Goal: Task Accomplishment & Management: Manage account settings

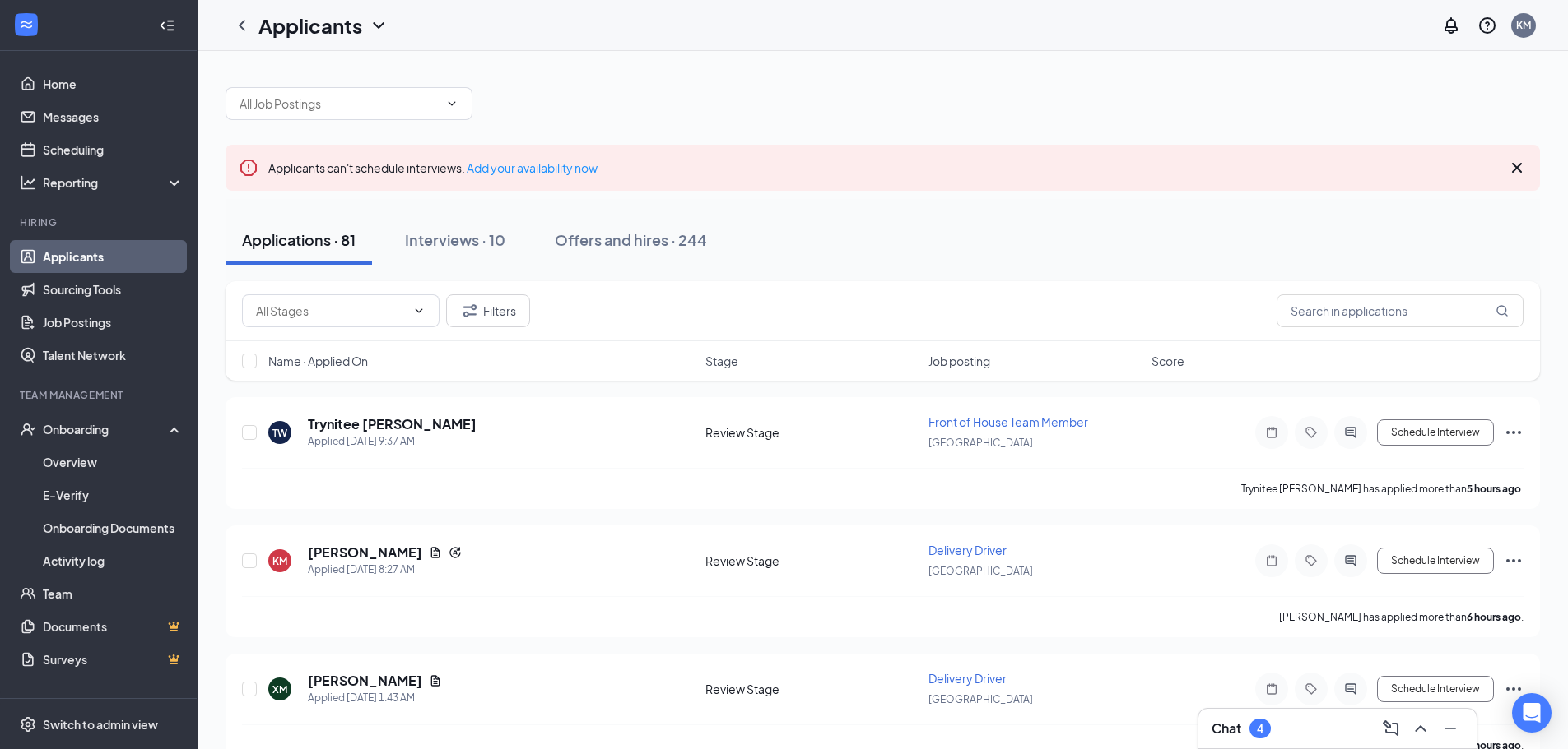
click at [1248, 728] on div "Chat 4" at bounding box center [1241, 728] width 60 height 20
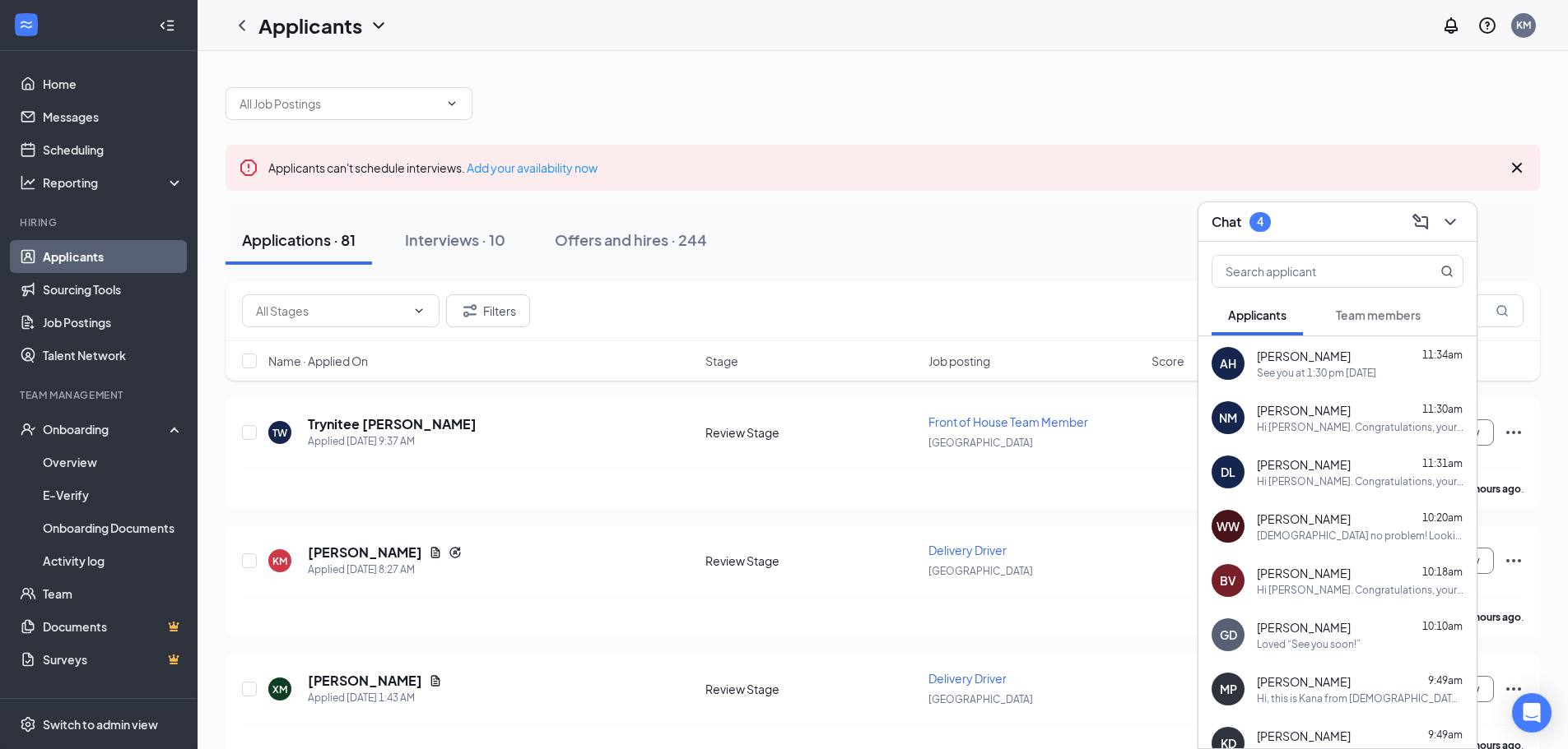
click at [1385, 317] on span "Team members" at bounding box center [1378, 315] width 85 height 15
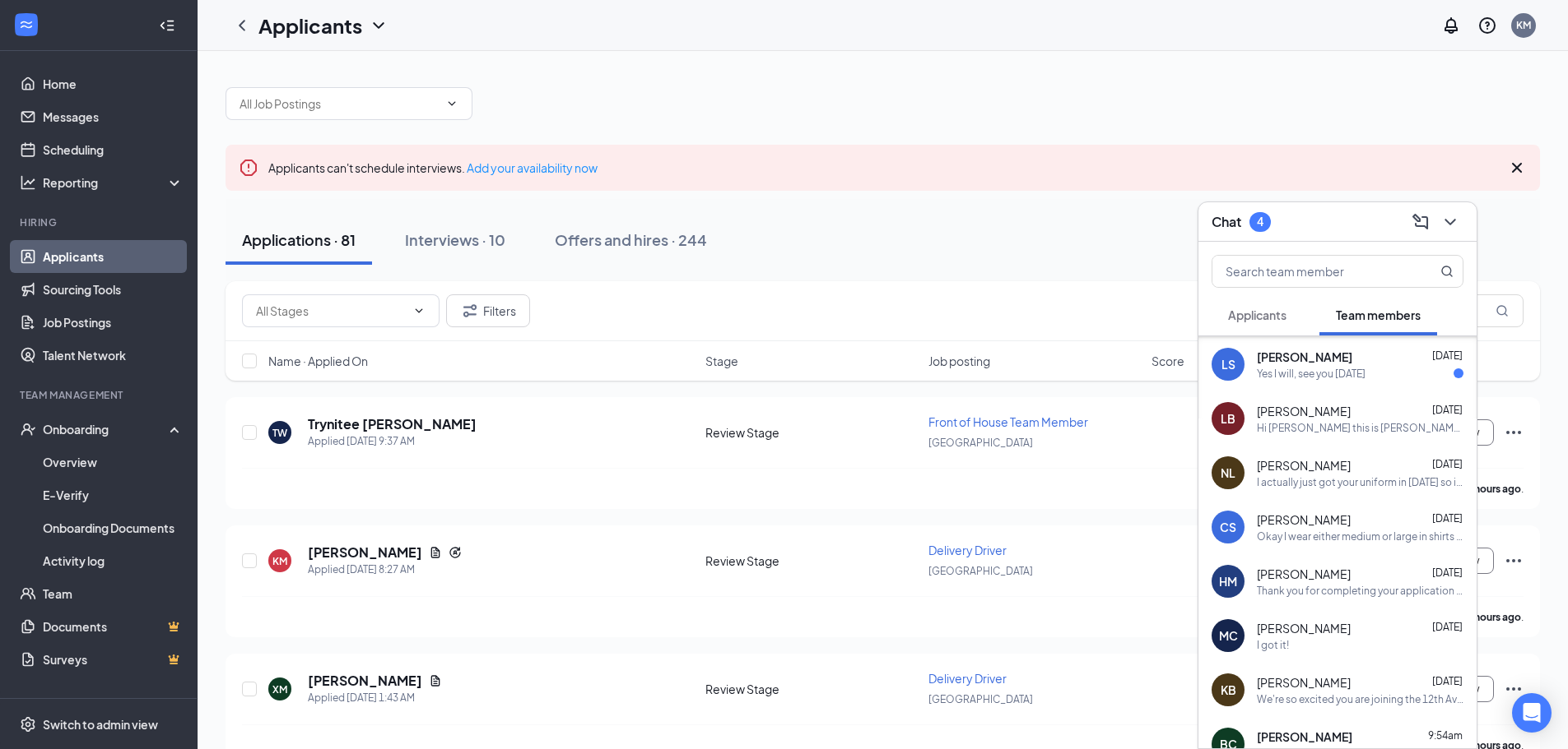
scroll to position [164, 0]
click at [1333, 423] on div "Hi [PERSON_NAME] this is [PERSON_NAME] with [DEMOGRAPHIC_DATA]-fil-A. Would you…" at bounding box center [1360, 425] width 206 height 14
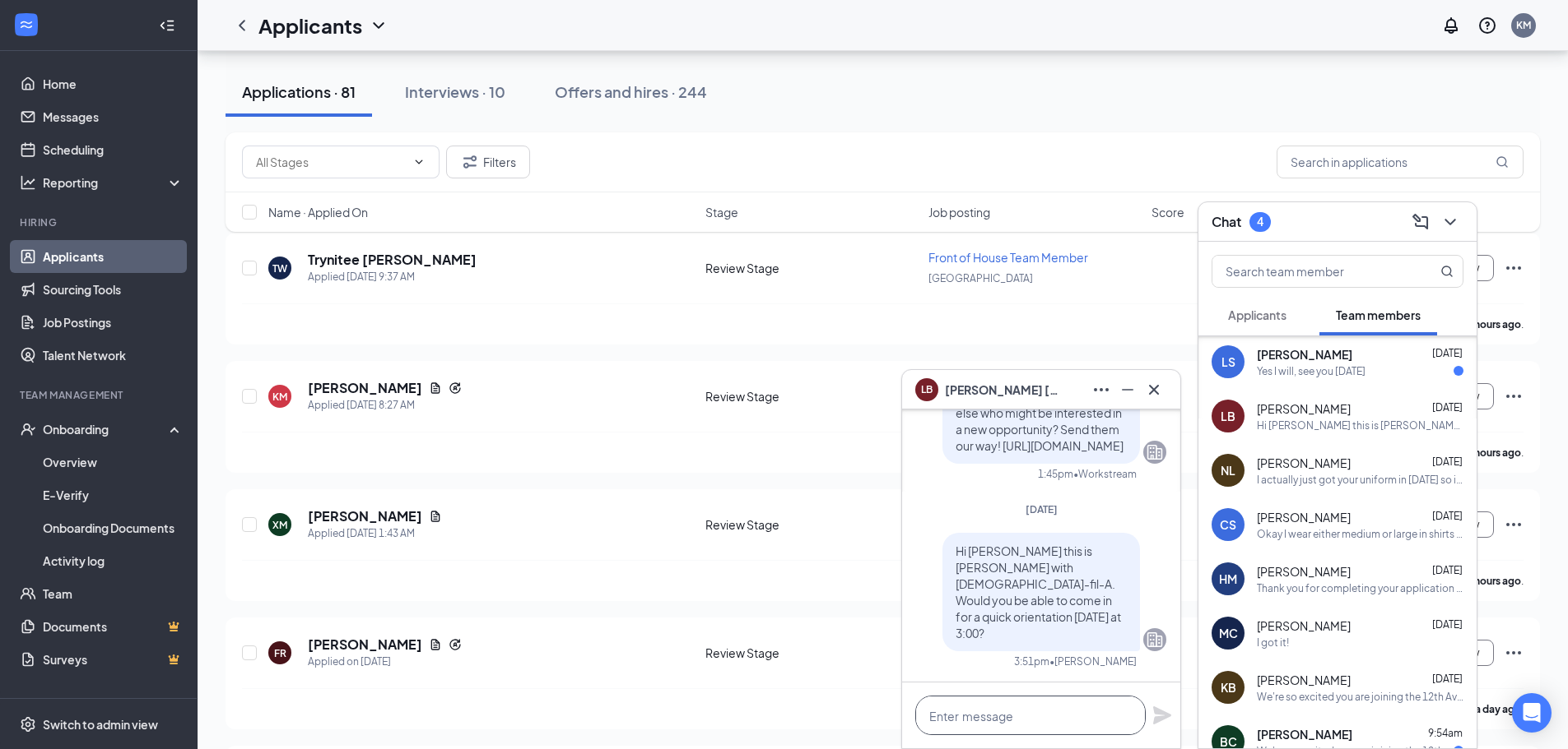
click at [1090, 715] on textarea at bounding box center [1030, 715] width 231 height 39
drag, startPoint x: 944, startPoint y: 584, endPoint x: 1114, endPoint y: 633, distance: 176.9
click at [1114, 633] on div "Hi [PERSON_NAME] this is [PERSON_NAME] with [DEMOGRAPHIC_DATA]-fil-A. Would you…" at bounding box center [1042, 592] width 198 height 118
click at [1154, 390] on icon "Cross" at bounding box center [1154, 389] width 10 height 10
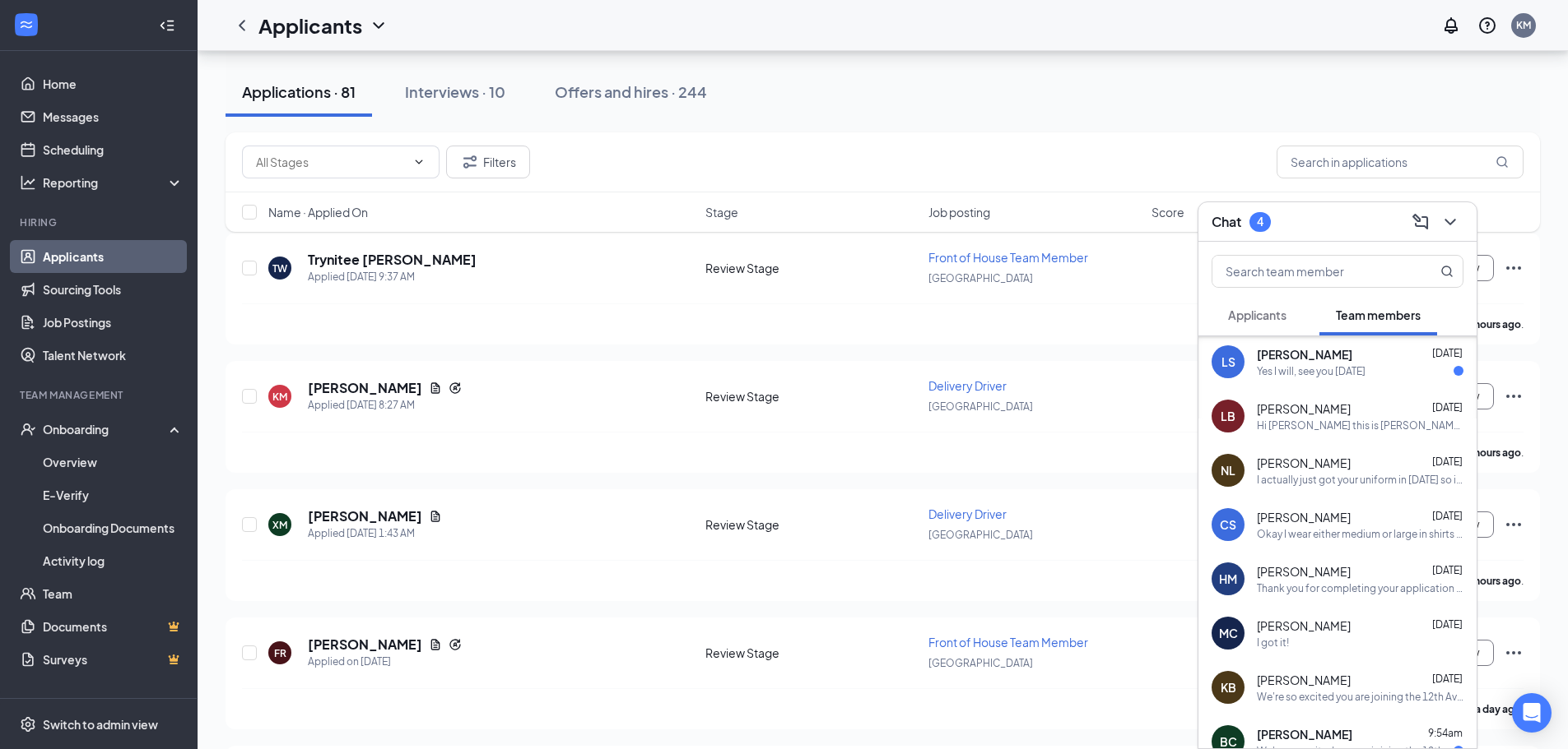
click at [1365, 370] on div "Yes I will, see you [DATE]" at bounding box center [1311, 371] width 108 height 14
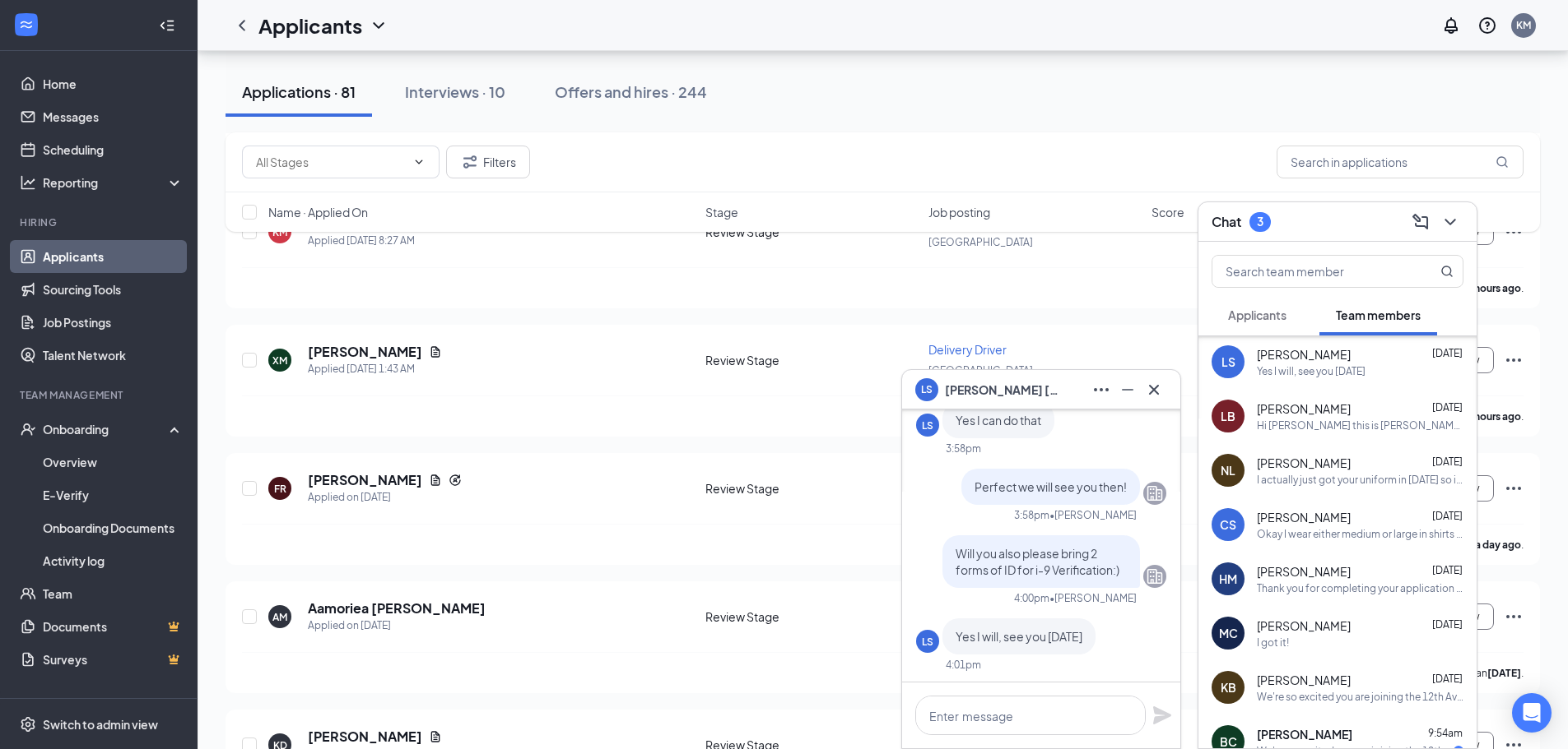
scroll to position [0, 0]
click at [1153, 395] on icon "Cross" at bounding box center [1154, 389] width 20 height 20
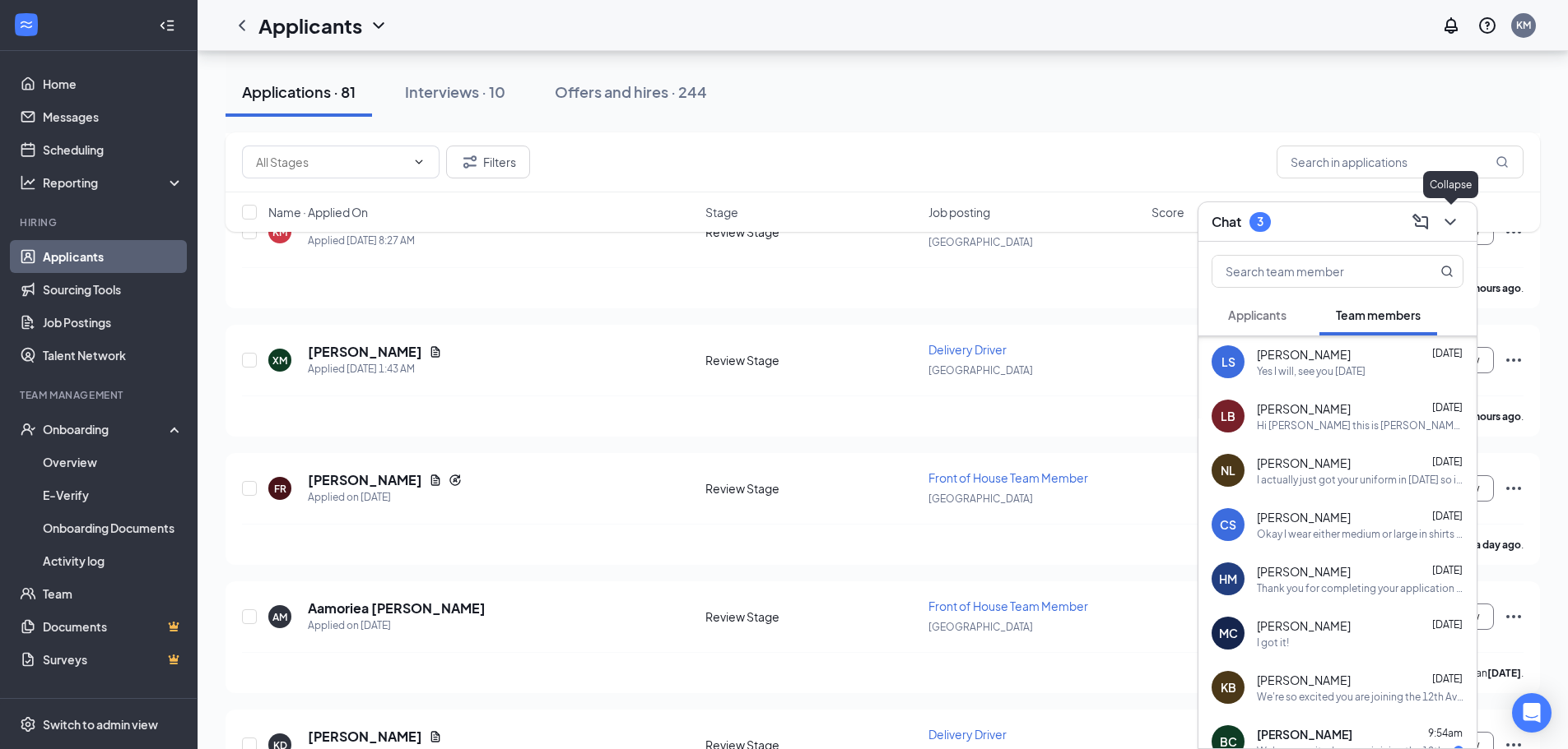
click at [1454, 216] on icon "ChevronDown" at bounding box center [1449, 222] width 20 height 20
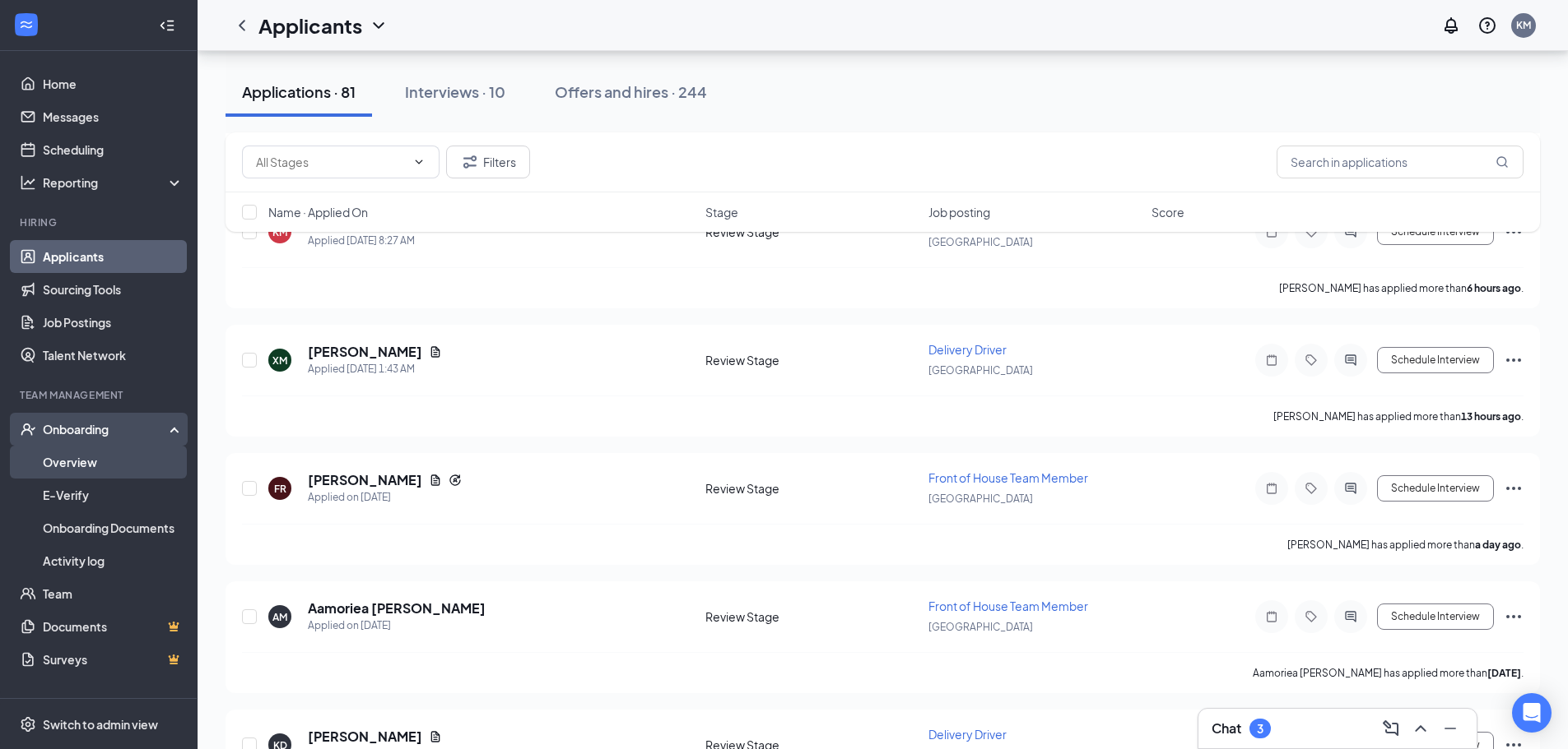
click at [66, 452] on link "Overview" at bounding box center [113, 462] width 141 height 33
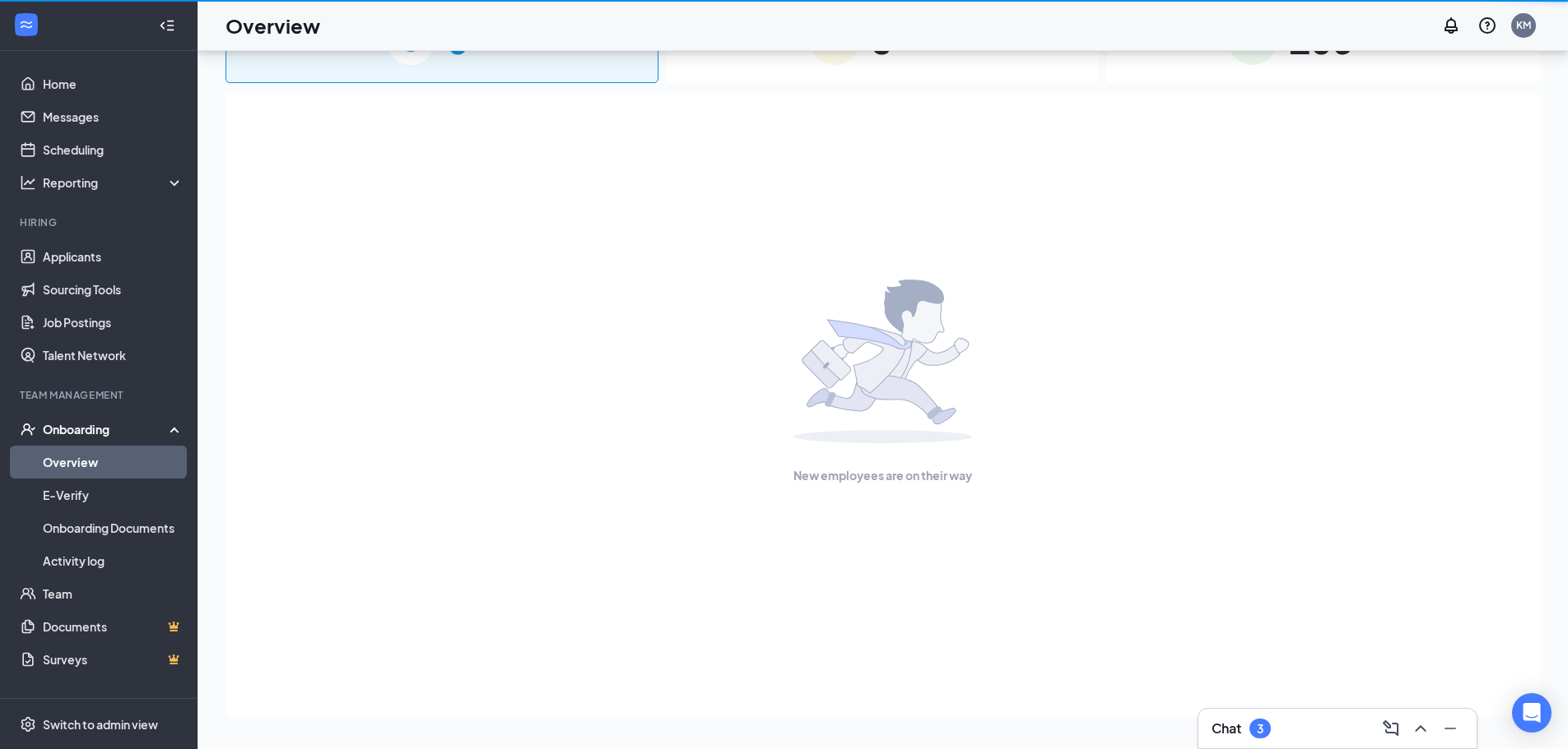
scroll to position [74, 0]
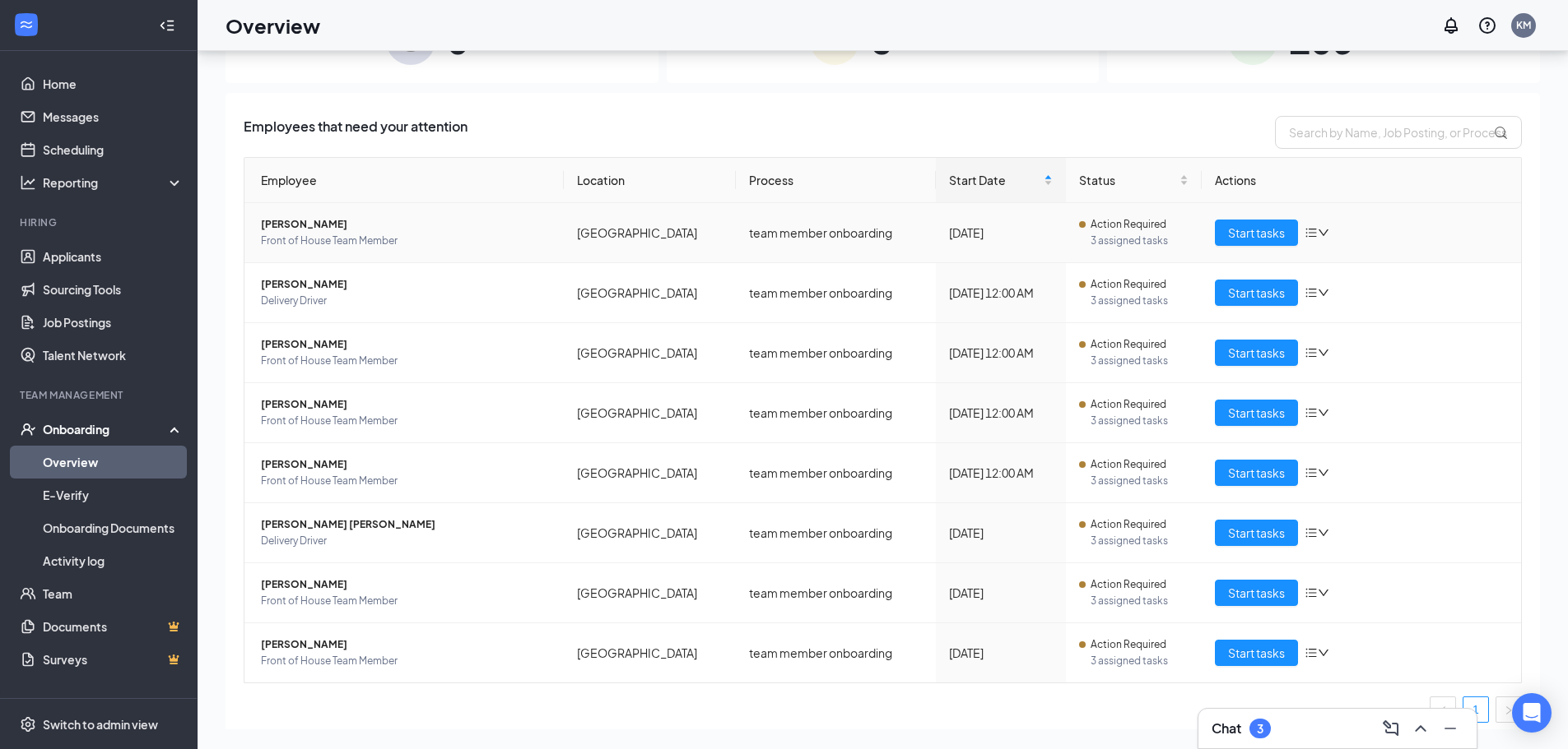
click at [735, 219] on td "team member onboarding" at bounding box center [834, 233] width 199 height 60
click at [1218, 224] on button "Start tasks" at bounding box center [1256, 232] width 83 height 26
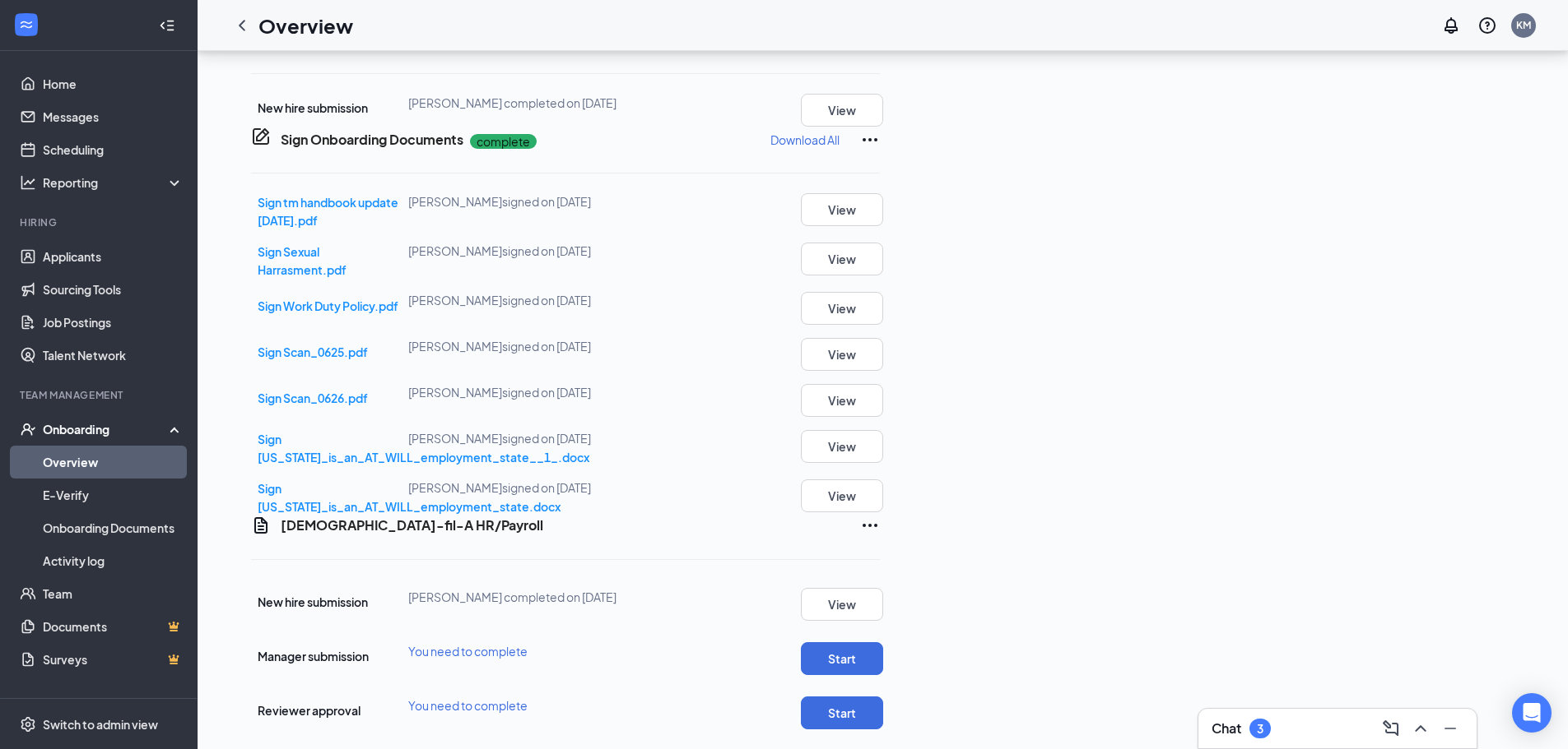
scroll to position [430, 0]
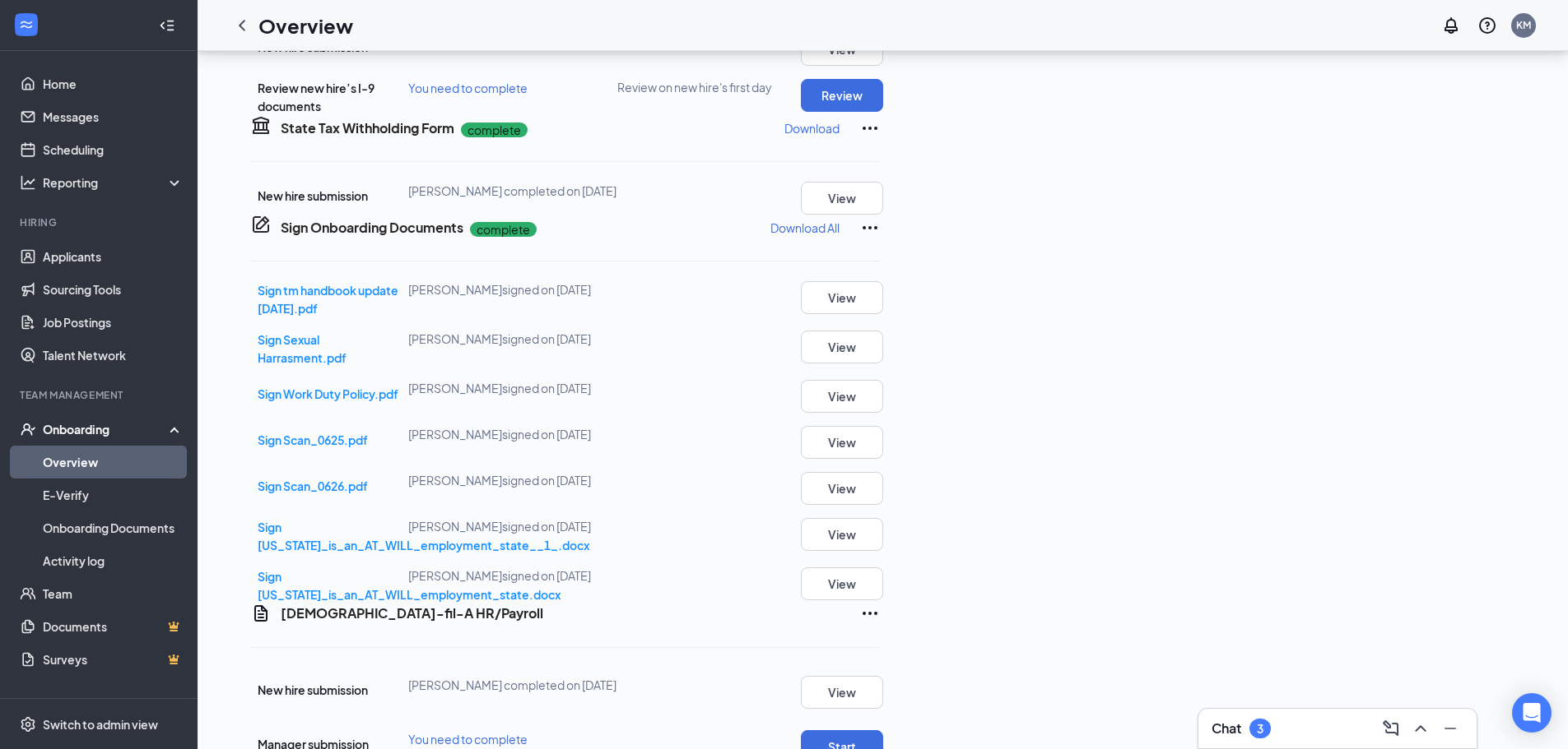
click at [1294, 722] on div "Chat 3" at bounding box center [1337, 728] width 252 height 26
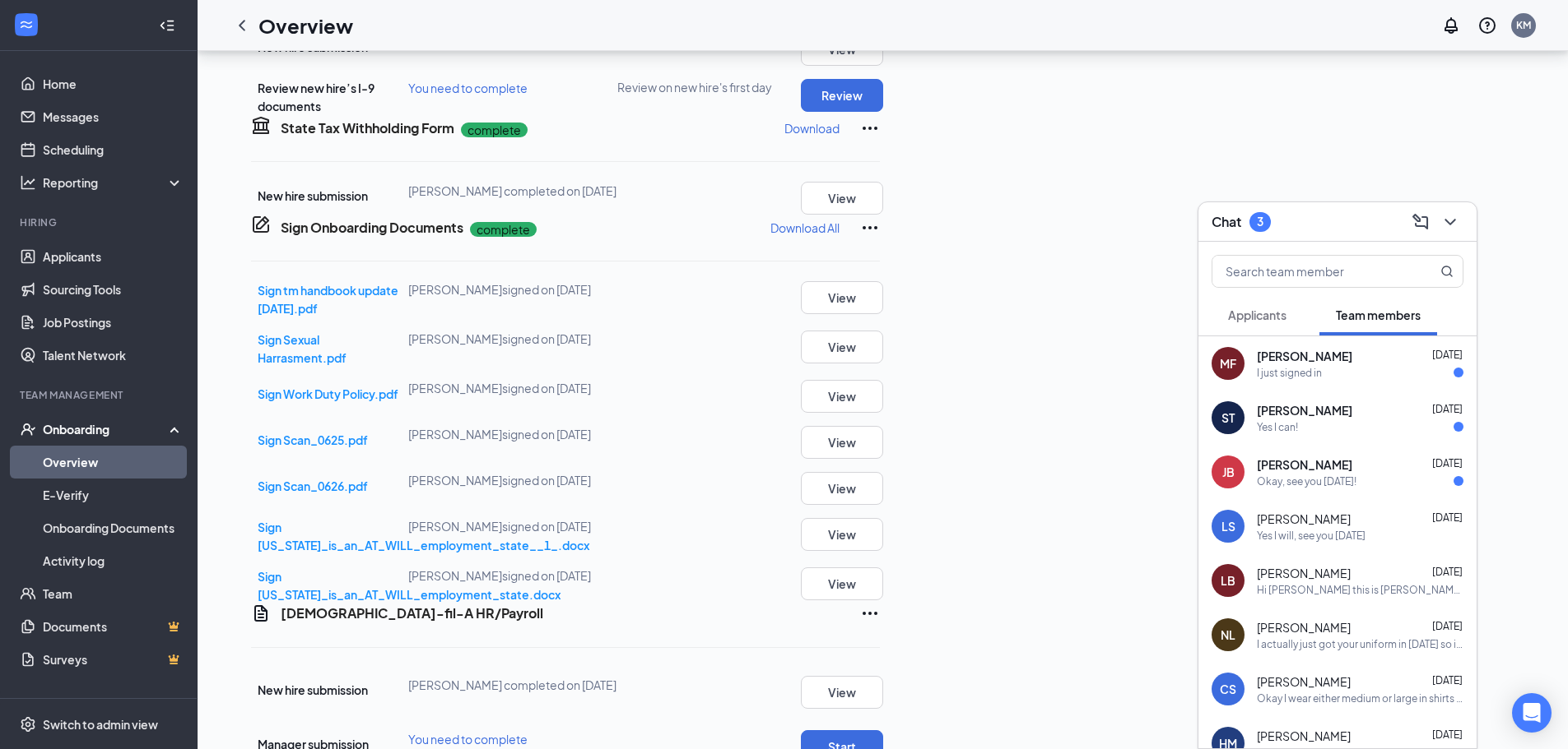
click at [1248, 301] on button "Applicants" at bounding box center [1257, 315] width 91 height 41
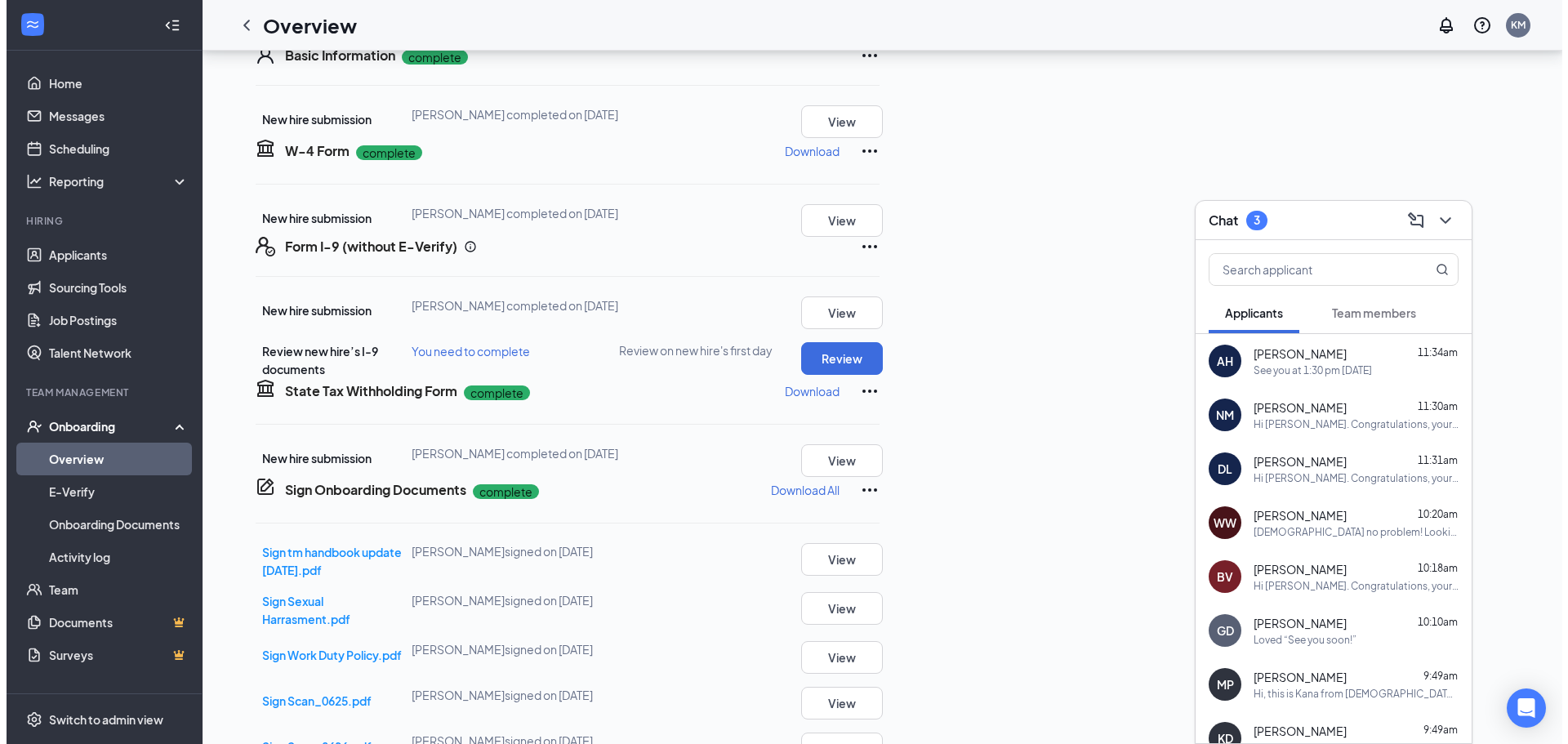
scroll to position [0, 0]
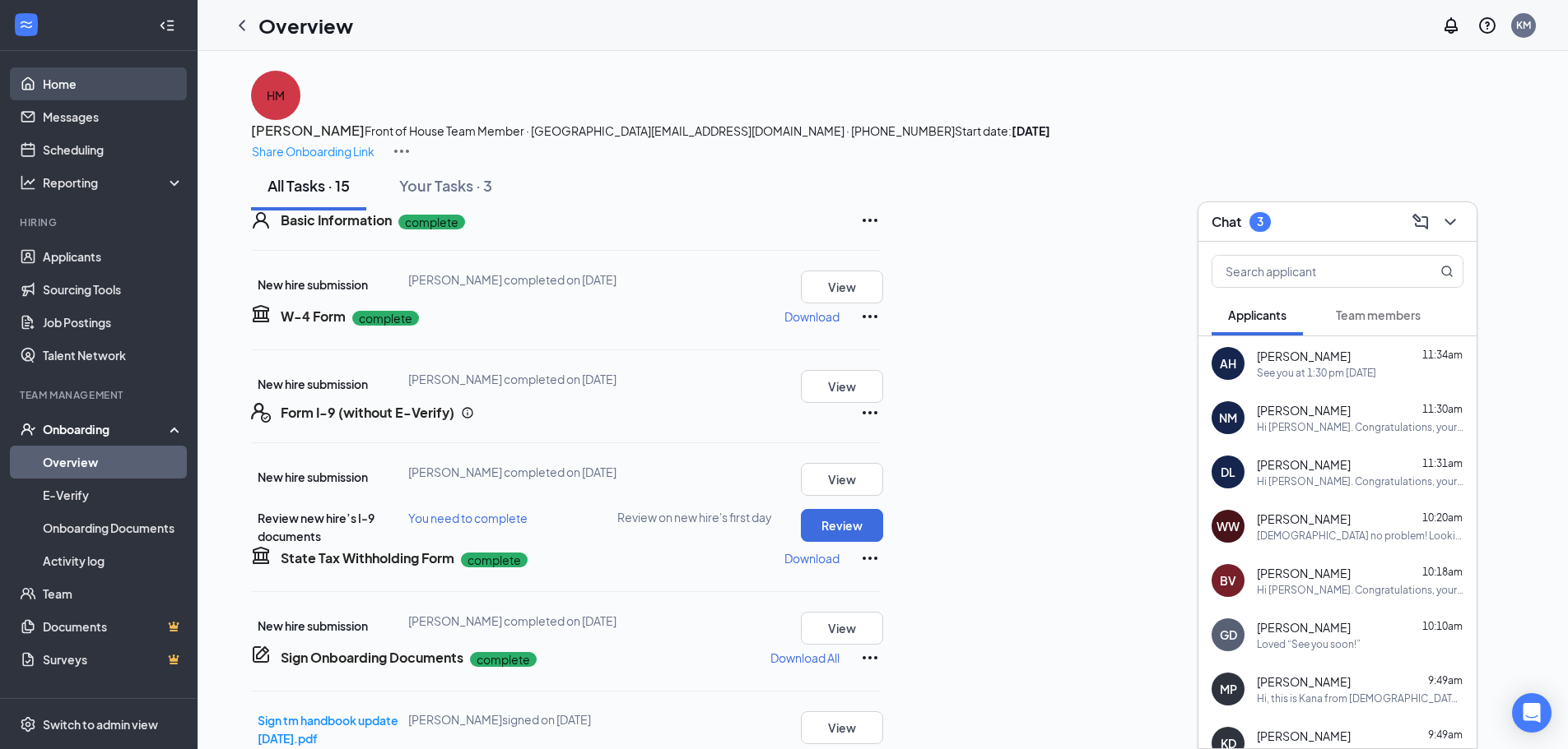
click at [49, 68] on link "Home" at bounding box center [113, 83] width 141 height 33
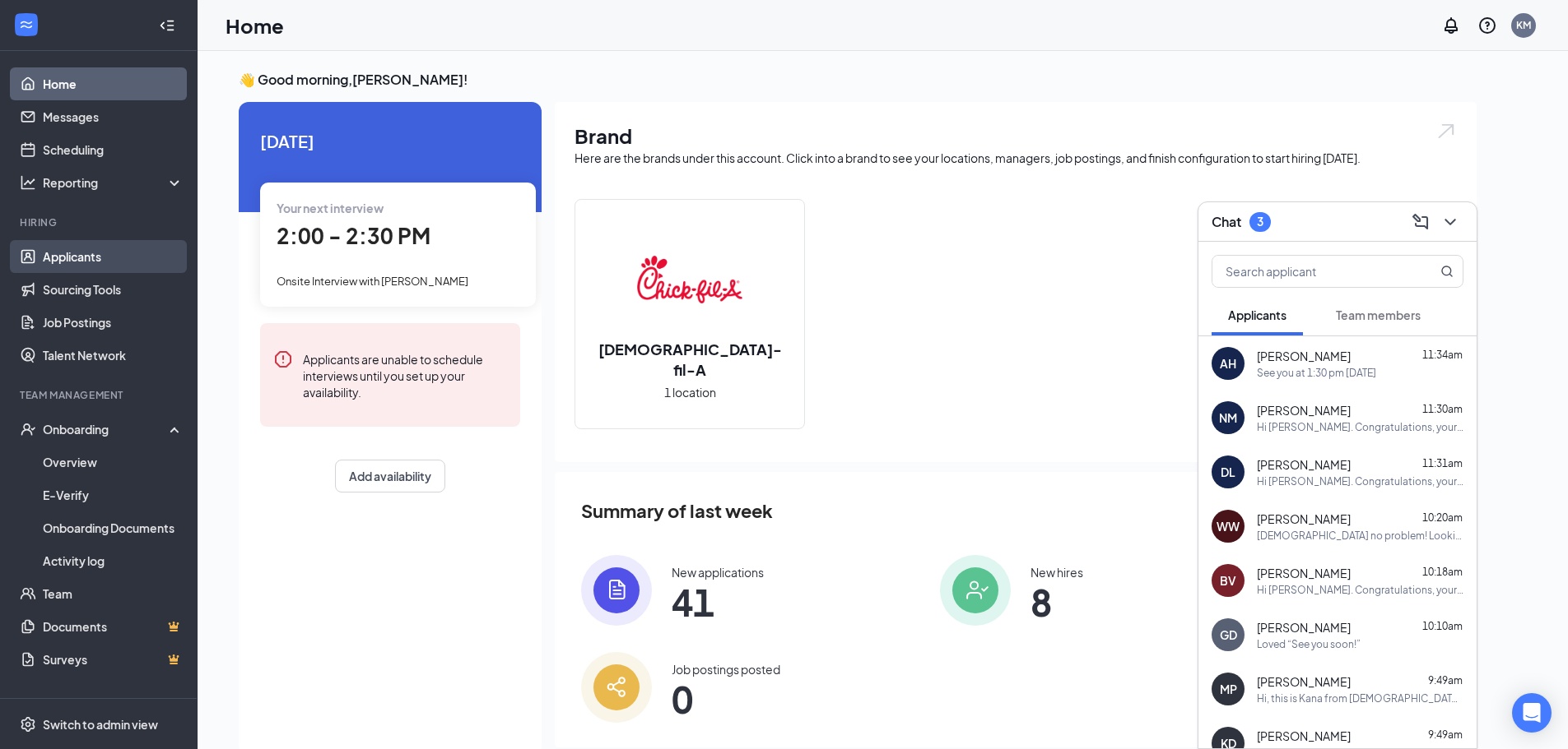
click at [104, 255] on link "Applicants" at bounding box center [113, 257] width 141 height 33
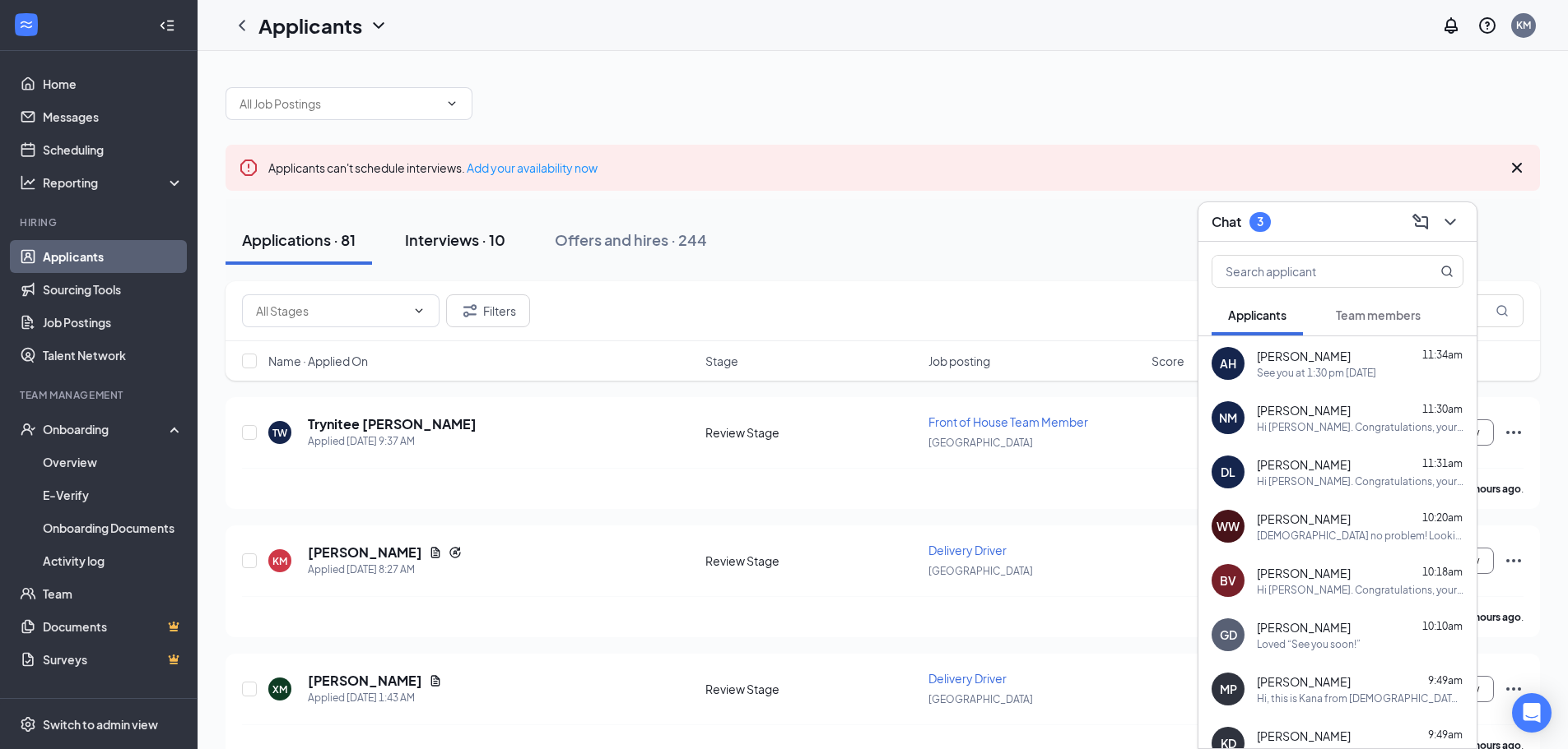
click at [437, 217] on button "Interviews · 10" at bounding box center [455, 240] width 133 height 49
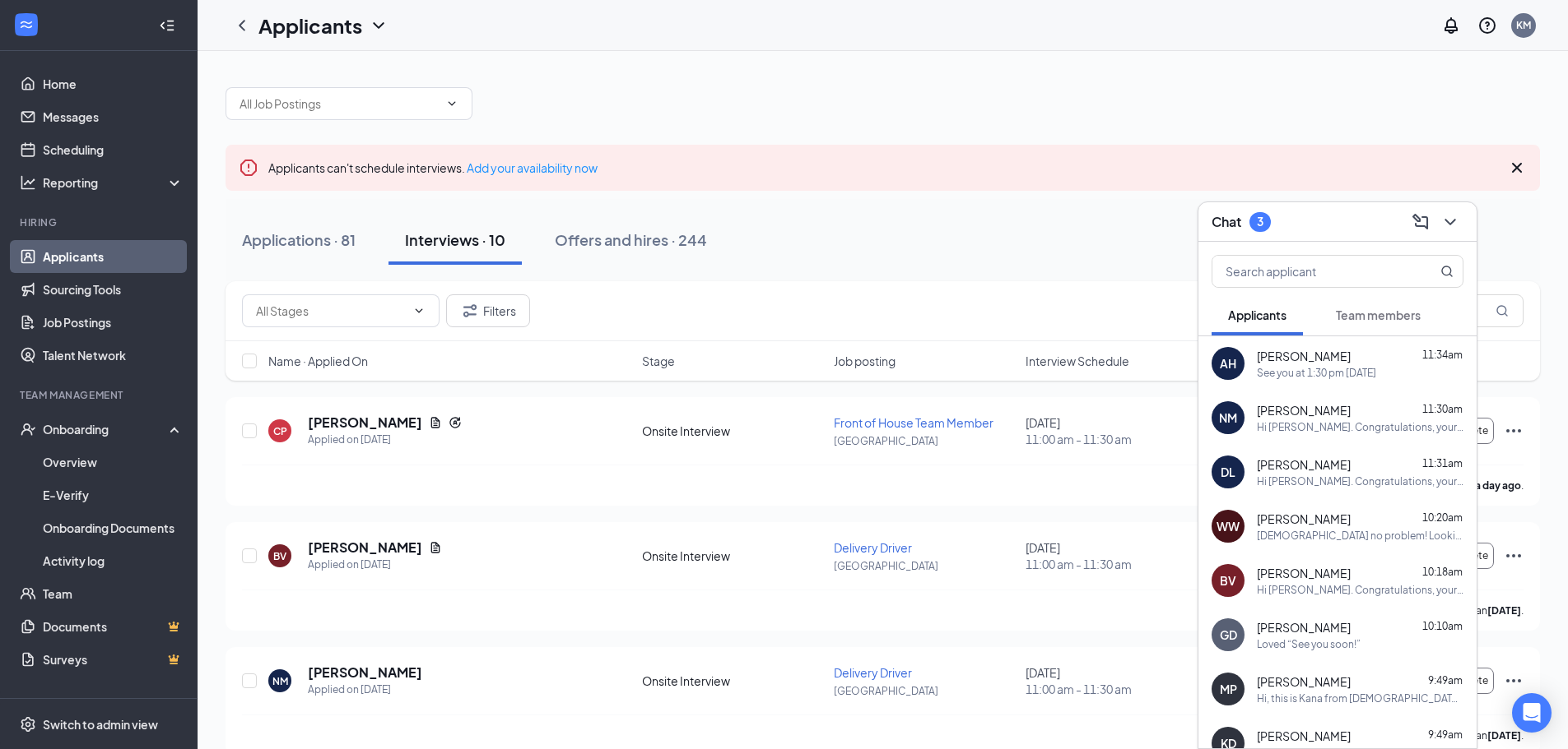
click at [1343, 214] on div "Chat 3" at bounding box center [1337, 221] width 252 height 25
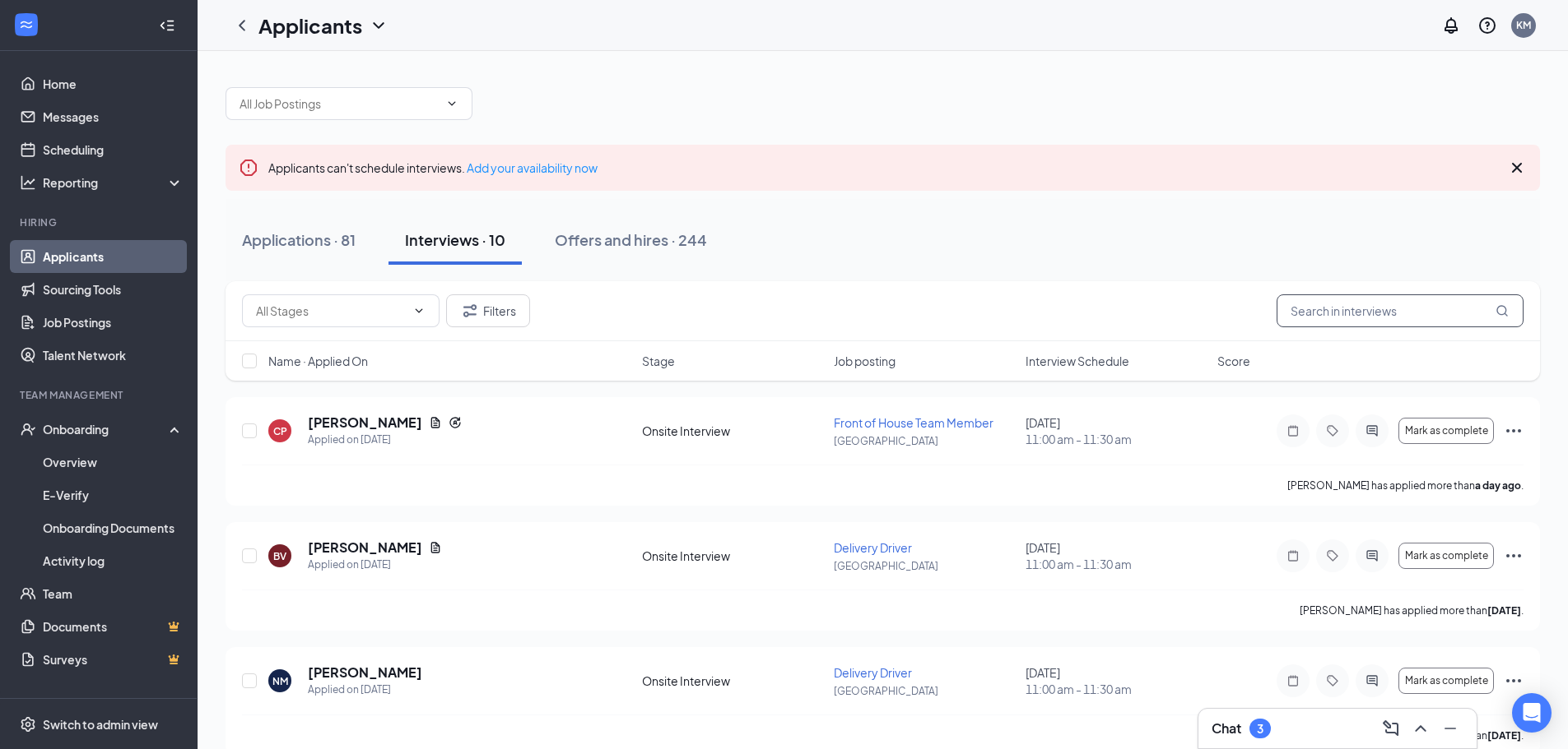
click at [1351, 308] on input "text" at bounding box center [1400, 311] width 247 height 33
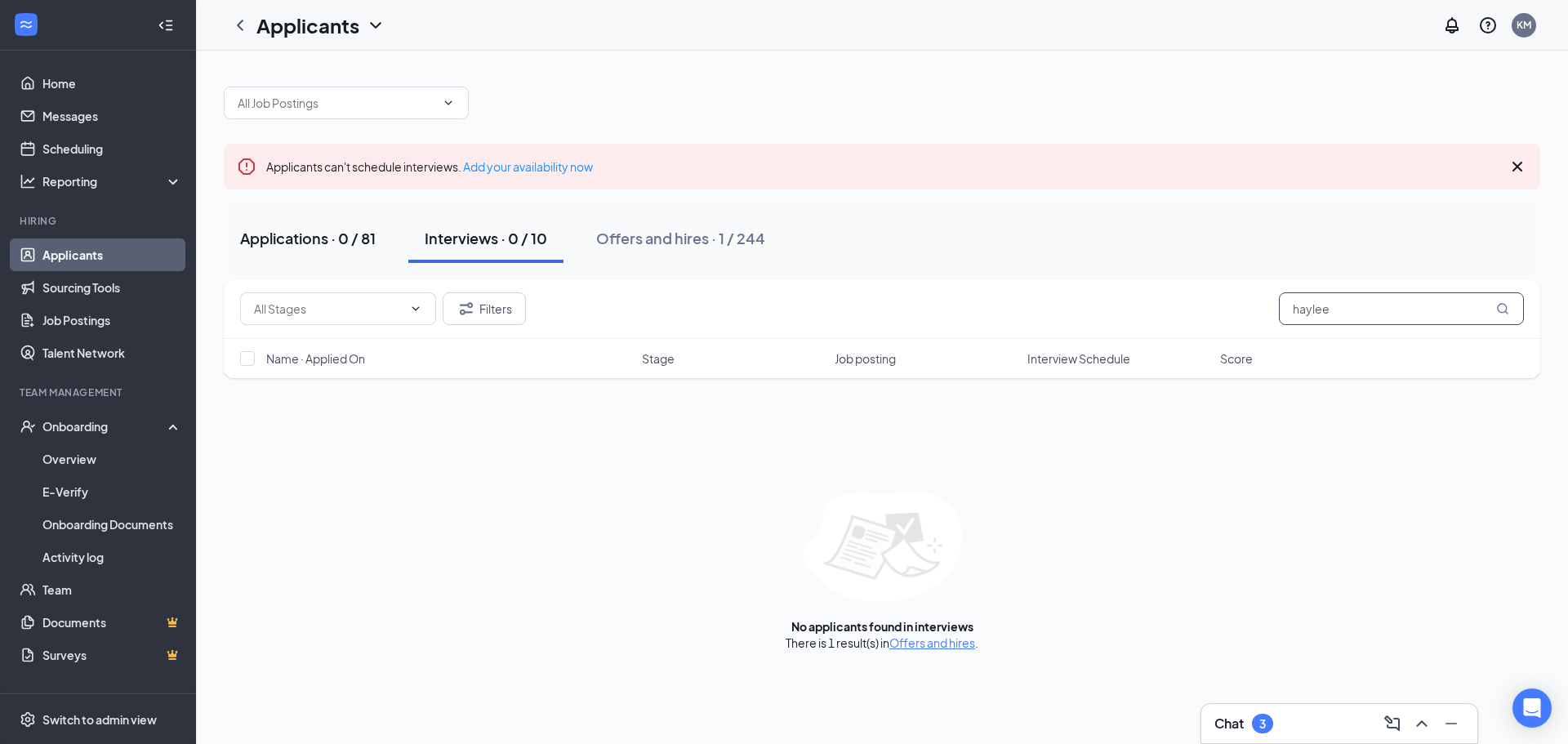
type input "haylee"
click at [320, 225] on button "Applications · 0 / 81" at bounding box center [308, 238] width 169 height 49
click at [517, 221] on button "Interviews · 0 / 10" at bounding box center [486, 238] width 156 height 49
click at [706, 243] on div "Offers and hires · 1 / 244" at bounding box center [681, 238] width 169 height 20
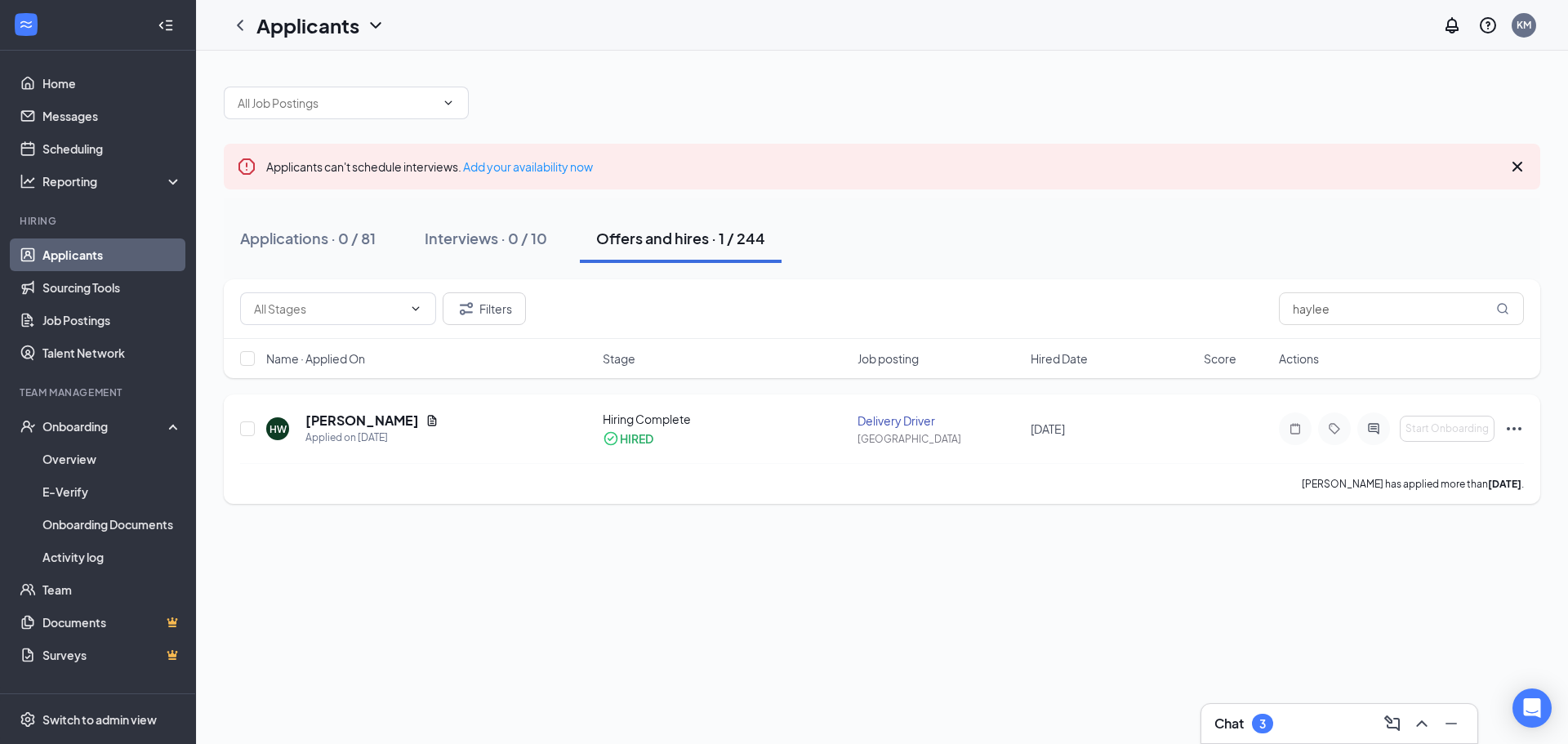
click at [803, 425] on div "Hiring Complete" at bounding box center [725, 420] width 245 height 17
click at [1374, 433] on icon "ActiveChat" at bounding box center [1373, 428] width 10 height 10
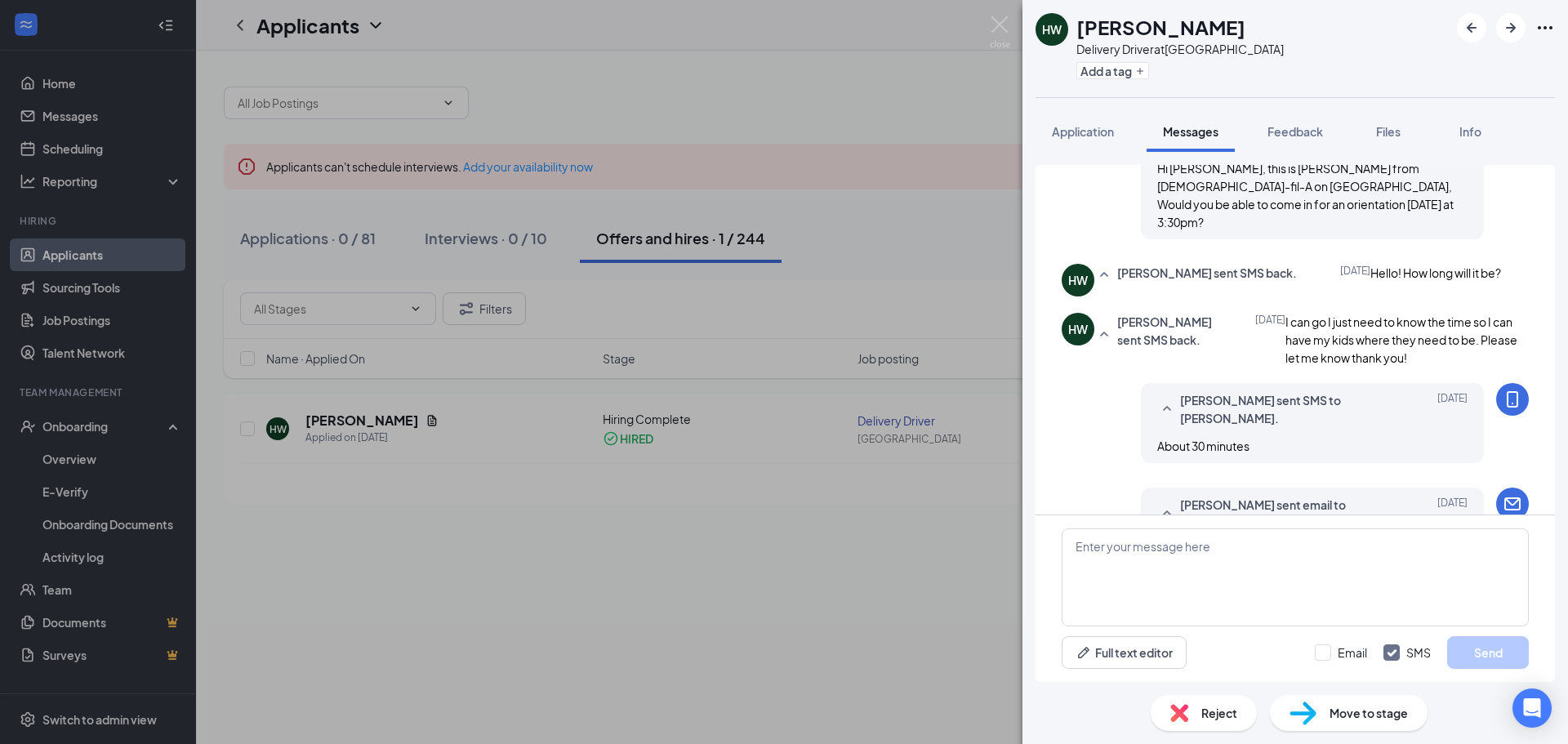
scroll to position [284, 0]
click at [989, 20] on div "HW [PERSON_NAME] Delivery Driver at [GEOGRAPHIC_DATA] Add a tag Application Mes…" at bounding box center [784, 372] width 1568 height 744
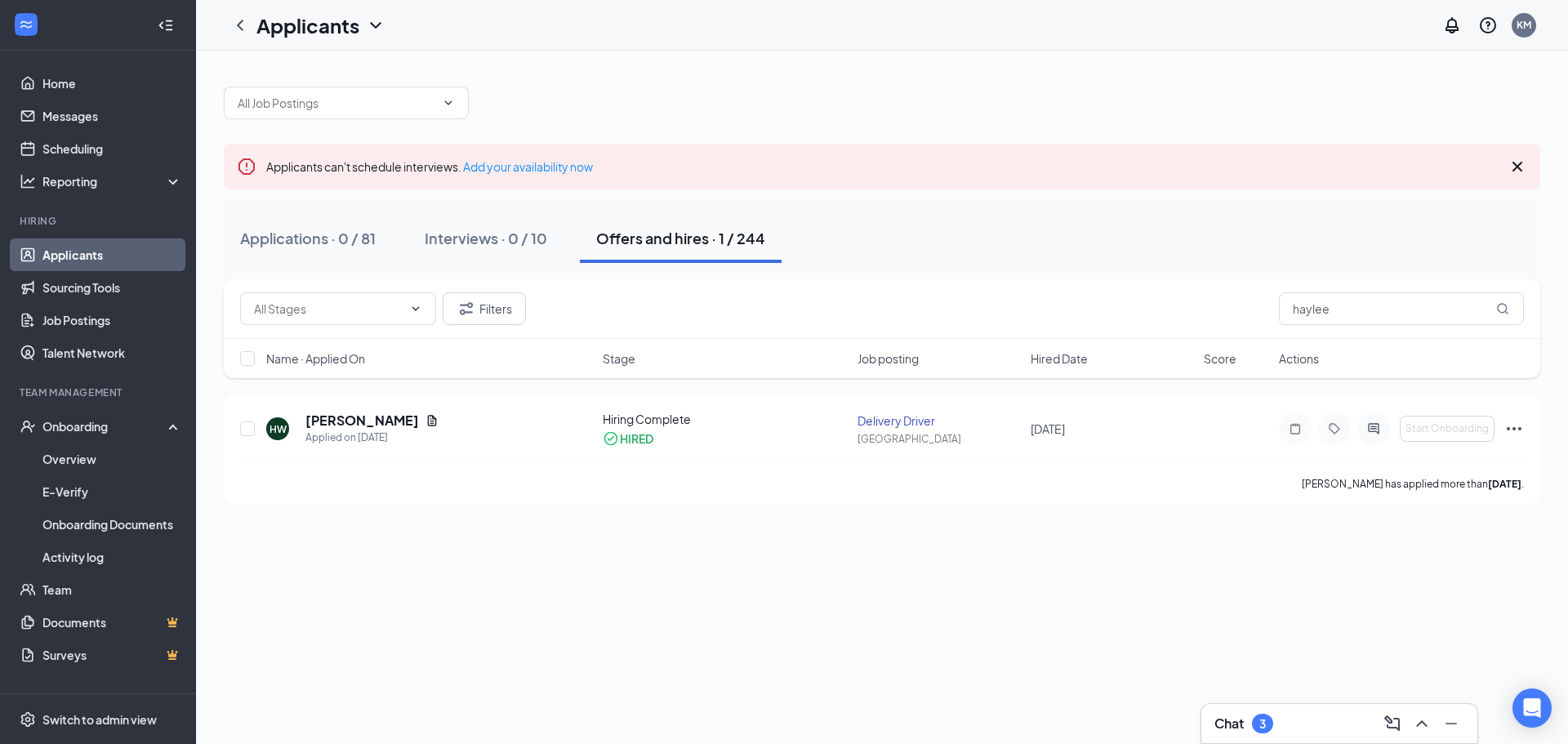
click at [1286, 731] on div "Chat 3" at bounding box center [1339, 724] width 250 height 26
